Goal: Task Accomplishment & Management: Manage account settings

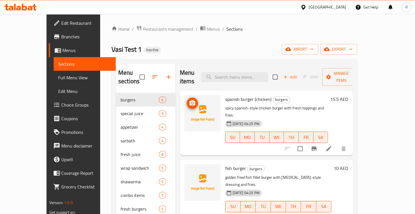
scroll to position [1, 0]
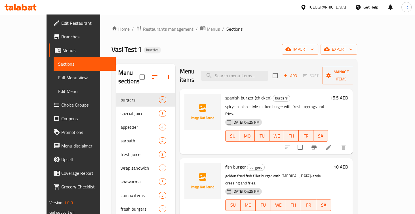
click at [54, 69] on link "Sections" at bounding box center [85, 64] width 62 height 14
click at [207, 29] on span "Menus" at bounding box center [213, 29] width 13 height 7
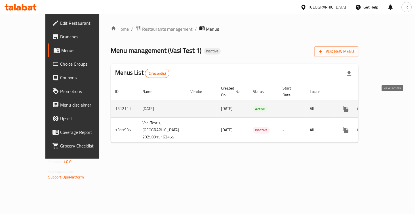
click at [390, 105] on icon "enhanced table" at bounding box center [387, 108] width 7 height 7
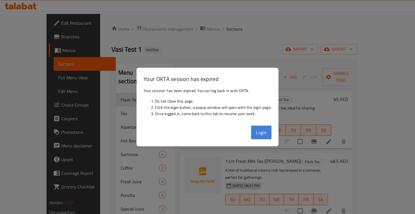
click at [267, 134] on button "Login" at bounding box center [261, 133] width 20 height 14
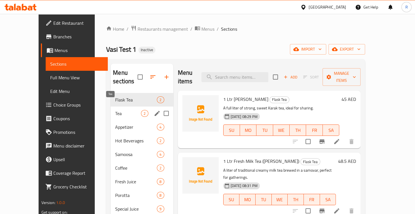
click at [115, 110] on span "Tea" at bounding box center [128, 113] width 26 height 7
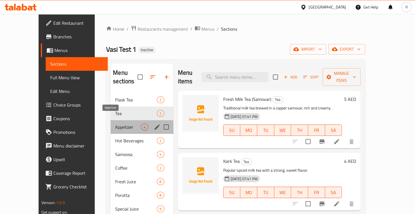
click at [115, 124] on span "Appetizer" at bounding box center [128, 127] width 26 height 7
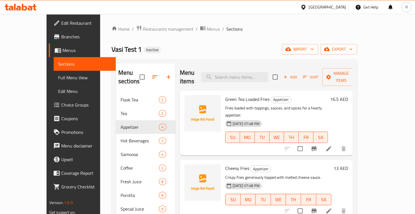
click at [54, 60] on link "Sections" at bounding box center [85, 64] width 62 height 14
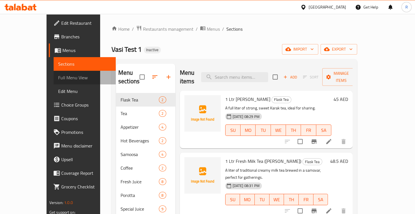
click at [58, 79] on span "Full Menu View" at bounding box center [84, 77] width 53 height 7
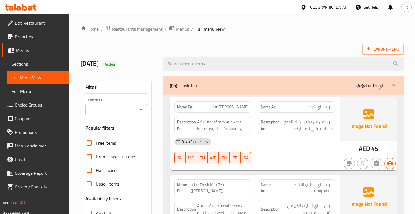
click at [25, 67] on span "Sections" at bounding box center [38, 63] width 53 height 7
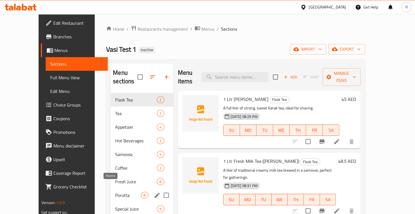
click at [115, 192] on span "Porotta" at bounding box center [128, 195] width 26 height 7
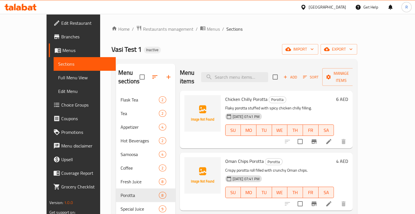
click at [62, 50] on span "Menus" at bounding box center [86, 50] width 49 height 7
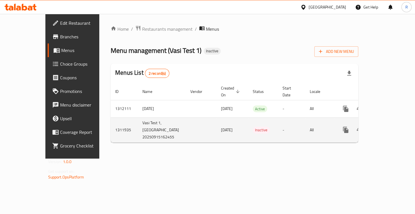
click at [390, 126] on icon "enhanced table" at bounding box center [387, 129] width 7 height 7
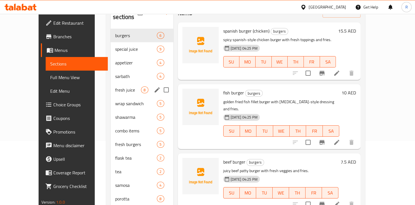
scroll to position [68, 0]
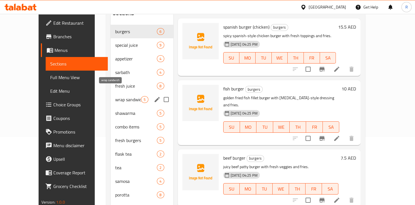
click at [115, 96] on span "wrap sandwich" at bounding box center [128, 99] width 26 height 7
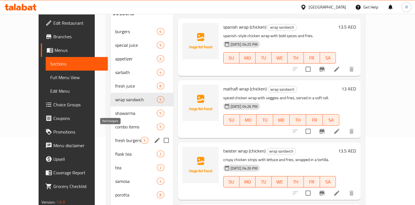
click at [115, 137] on span "fresh burgers" at bounding box center [128, 140] width 26 height 7
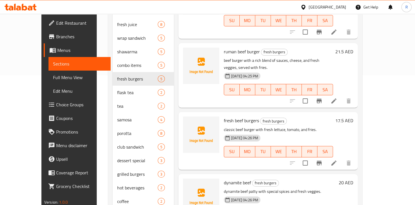
scroll to position [130, 0]
click at [342, 158] on li at bounding box center [334, 163] width 16 height 10
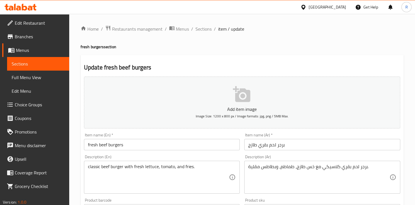
click at [26, 79] on span "Full Menu View" at bounding box center [38, 77] width 53 height 7
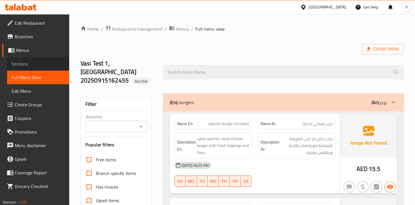
click at [20, 68] on link "Sections" at bounding box center [38, 64] width 62 height 14
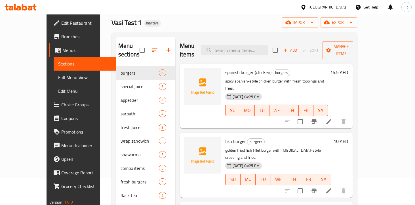
scroll to position [29, 0]
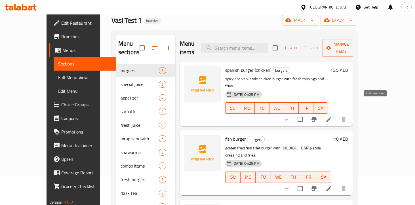
click at [333, 116] on icon at bounding box center [329, 119] width 7 height 7
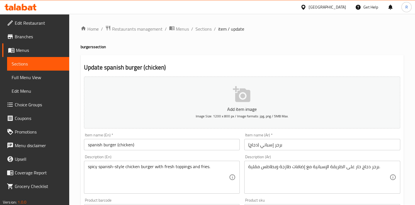
scroll to position [51, 0]
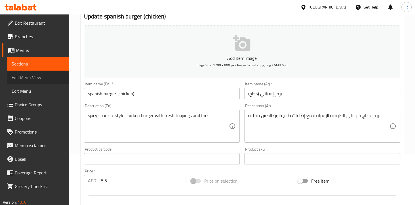
click at [18, 79] on span "Full Menu View" at bounding box center [38, 77] width 53 height 7
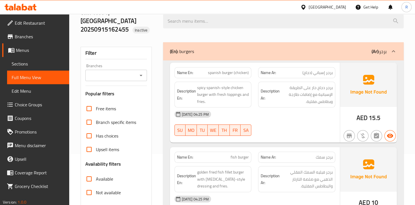
click at [22, 62] on span "Sections" at bounding box center [38, 63] width 53 height 7
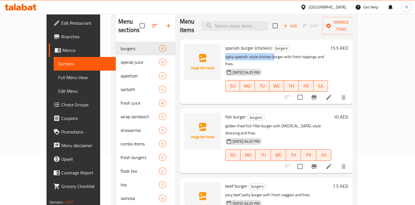
drag, startPoint x: 212, startPoint y: 48, endPoint x: 262, endPoint y: 47, distance: 50.3
click at [262, 47] on div "spanish burger (chicken) burgers spicy spanish-style chicken burger with fresh …" at bounding box center [277, 72] width 108 height 60
click at [299, 67] on div "[DATE] 04:25 PM SU MO TU WE TH FR SA" at bounding box center [277, 82] width 108 height 31
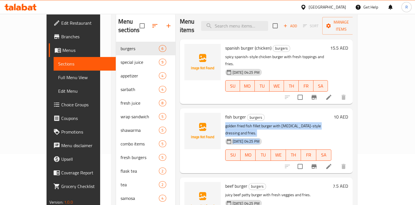
drag, startPoint x: 213, startPoint y: 110, endPoint x: 340, endPoint y: 113, distance: 127.3
click at [334, 114] on div "fish burger burgers golden fried fish fillet burger with [MEDICAL_DATA]-style d…" at bounding box center [278, 141] width 111 height 60
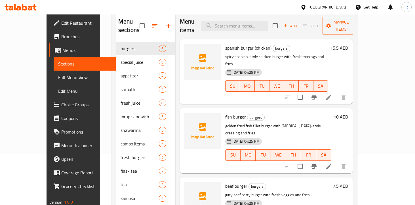
click at [321, 123] on p "golden fried fish fillet burger with [MEDICAL_DATA]-style dressing and fries." at bounding box center [278, 130] width 106 height 14
drag, startPoint x: 325, startPoint y: 110, endPoint x: 235, endPoint y: 106, distance: 89.8
click at [235, 111] on div "fish burger burgers golden fried fish fillet burger with [MEDICAL_DATA]-style d…" at bounding box center [278, 141] width 111 height 60
click at [315, 123] on p "golden fried fish fillet burger with [MEDICAL_DATA]-style dressing and fries." at bounding box center [278, 130] width 106 height 14
drag, startPoint x: 326, startPoint y: 110, endPoint x: 214, endPoint y: 109, distance: 111.3
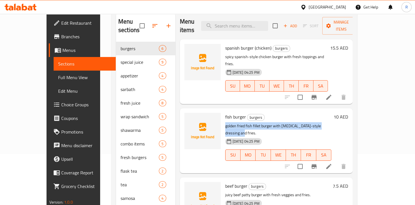
click at [225, 123] on p "golden fried fish fillet burger with [MEDICAL_DATA]-style dressing and fries." at bounding box center [278, 130] width 106 height 14
click at [332, 123] on p "golden fried fish fillet burger with [MEDICAL_DATA]-style dressing and fries." at bounding box center [278, 130] width 106 height 14
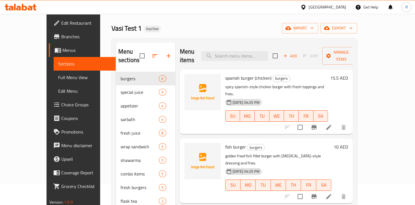
scroll to position [21, 0]
click at [58, 78] on span "Full Menu View" at bounding box center [84, 77] width 53 height 7
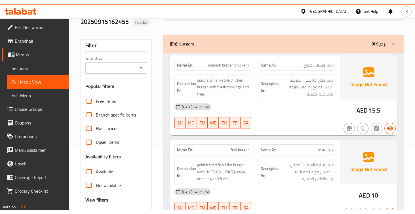
scroll to position [64, 0]
